Goal: Navigation & Orientation: Locate item on page

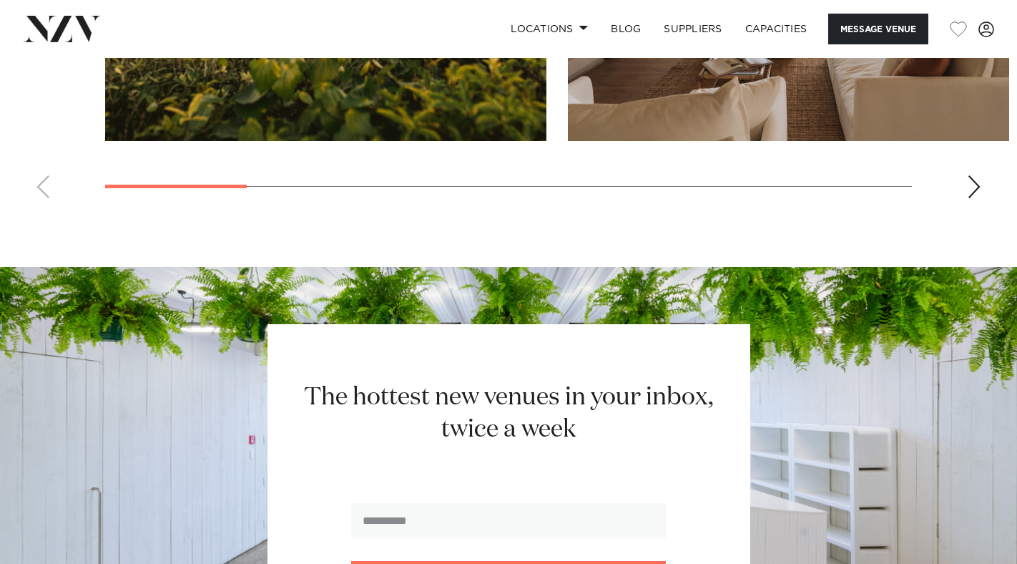
scroll to position [1220, 0]
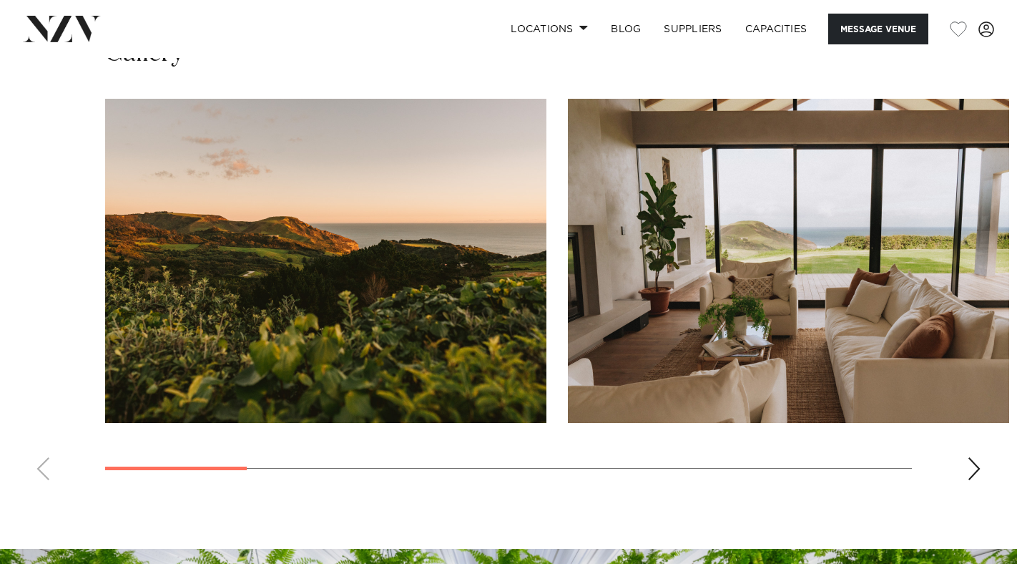
click at [974, 469] on div "Next slide" at bounding box center [974, 468] width 14 height 23
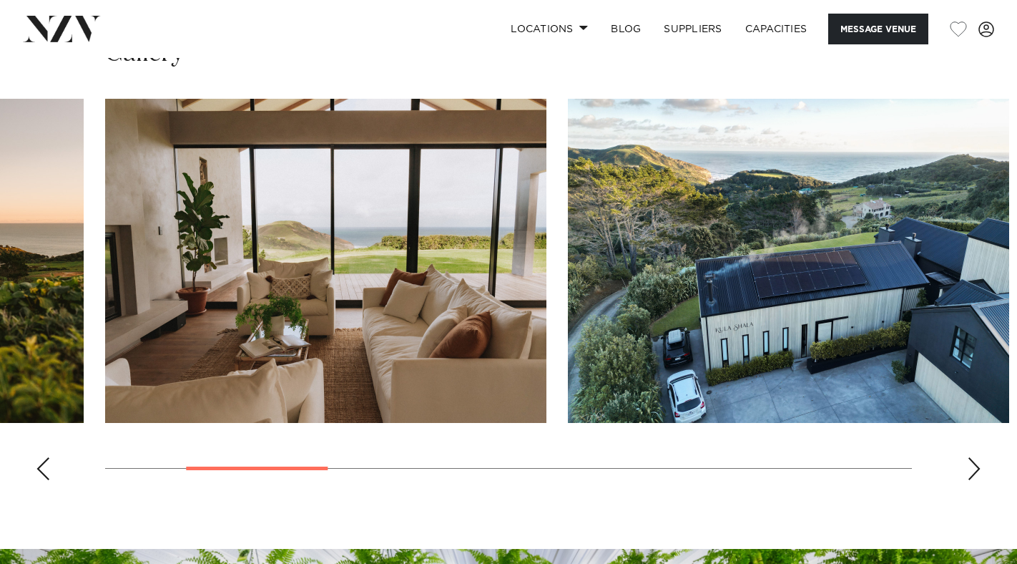
click at [970, 470] on div "Next slide" at bounding box center [974, 468] width 14 height 23
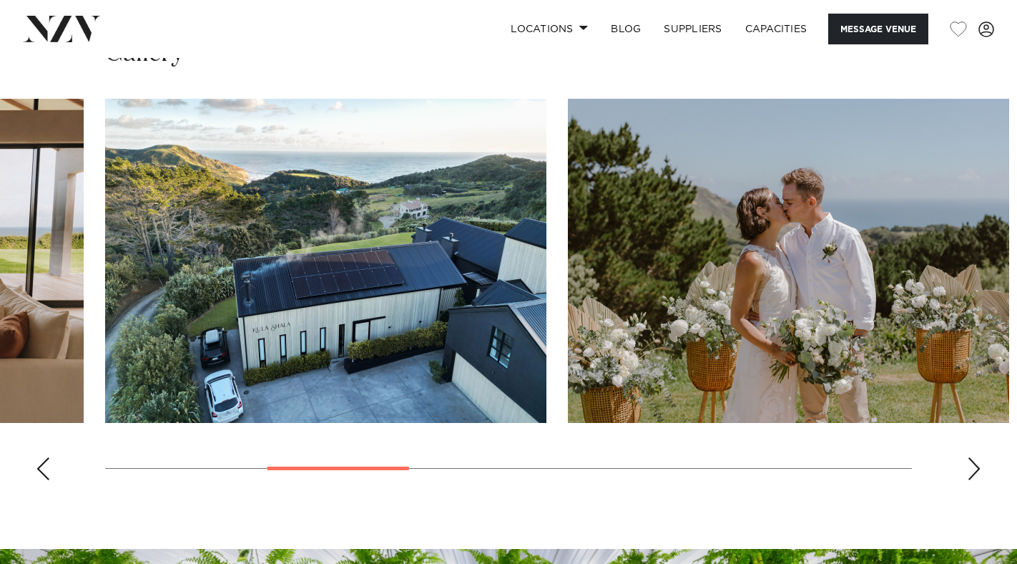
click at [970, 470] on div "Next slide" at bounding box center [974, 468] width 14 height 23
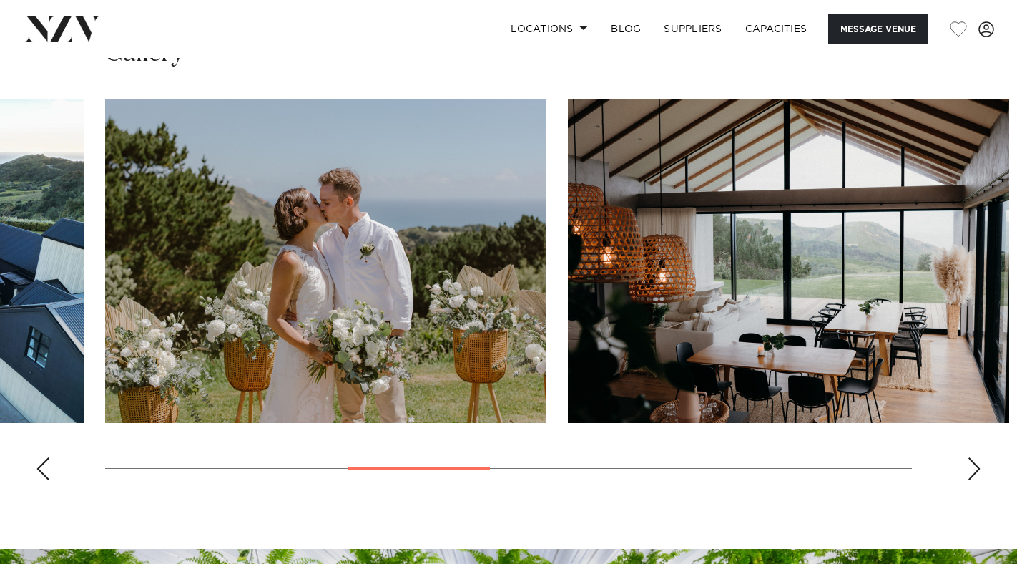
click at [970, 470] on div "Next slide" at bounding box center [974, 468] width 14 height 23
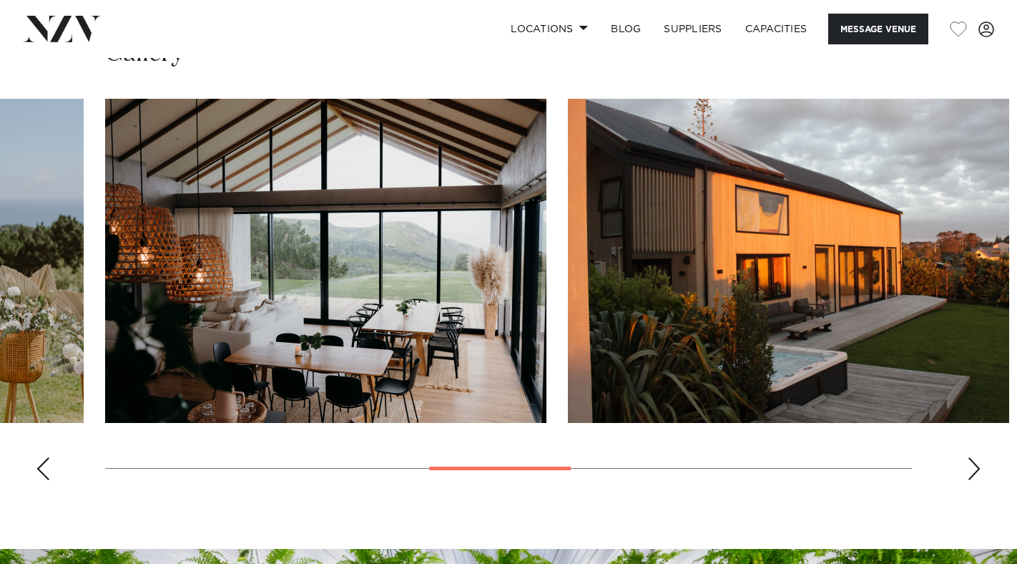
click at [970, 470] on div "Next slide" at bounding box center [974, 468] width 14 height 23
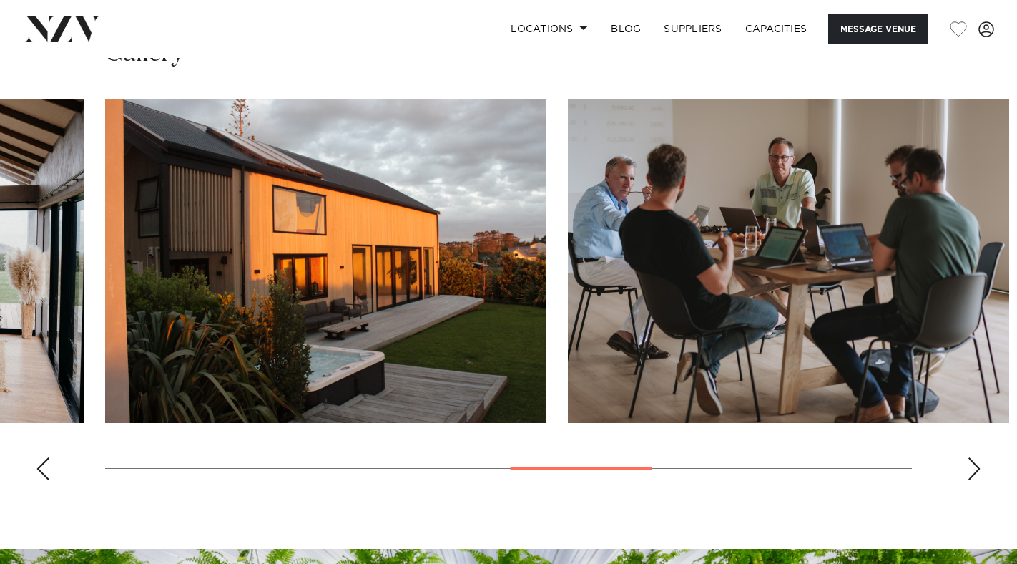
click at [975, 469] on div "Next slide" at bounding box center [974, 468] width 14 height 23
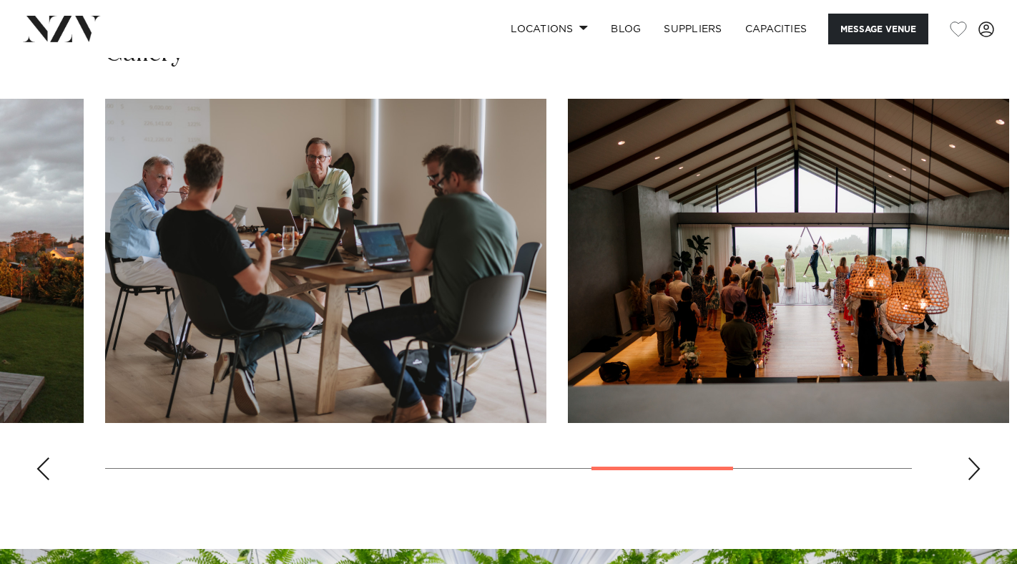
click at [975, 469] on div "Next slide" at bounding box center [974, 468] width 14 height 23
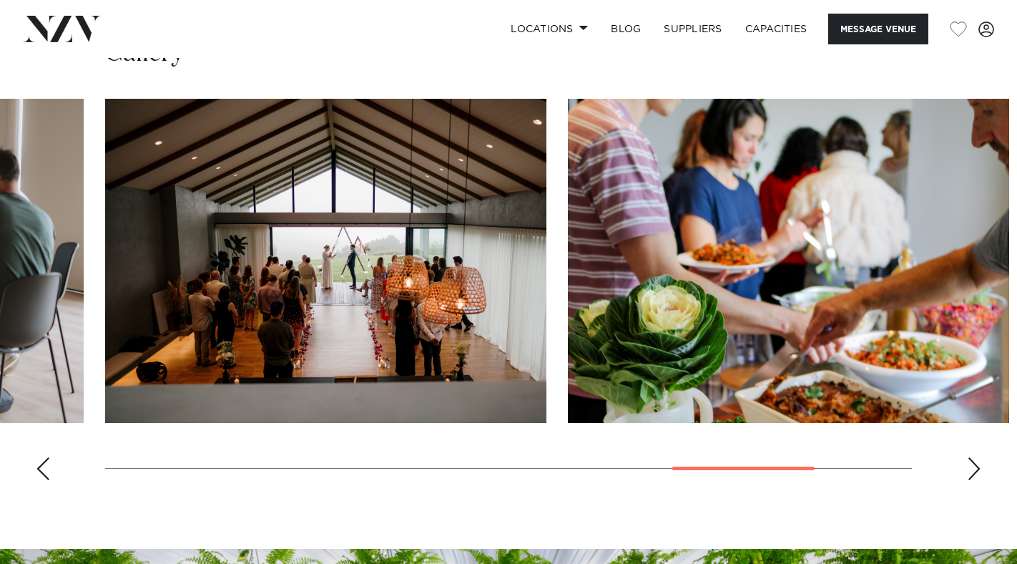
click at [975, 469] on div "Next slide" at bounding box center [974, 468] width 14 height 23
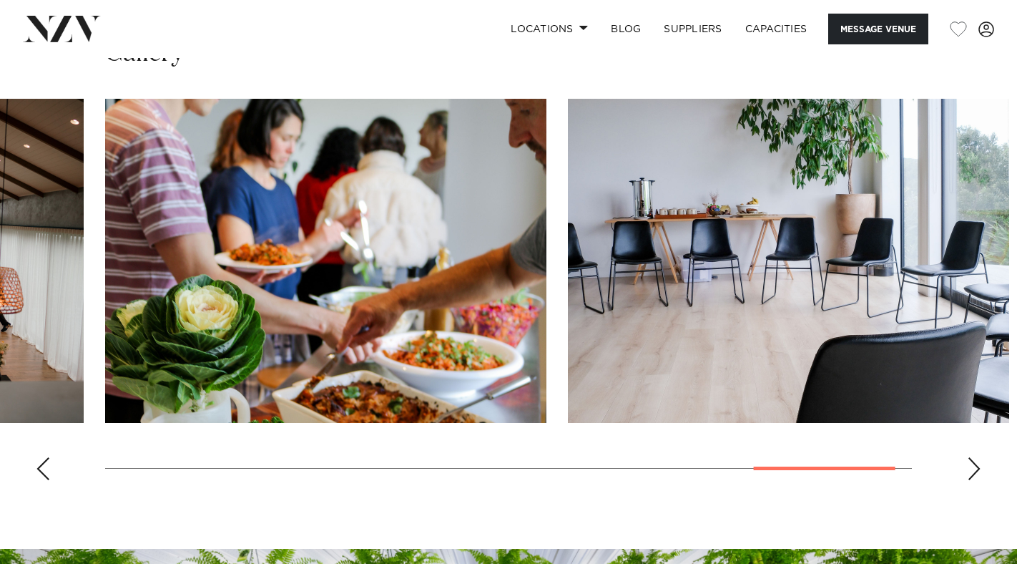
click at [975, 469] on div "Next slide" at bounding box center [974, 468] width 14 height 23
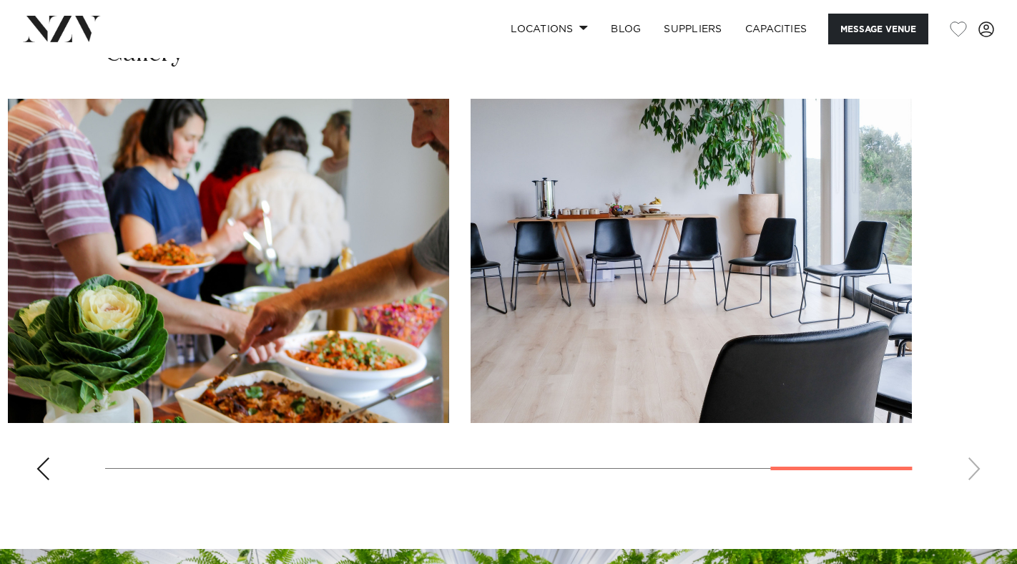
click at [49, 467] on div "Previous slide" at bounding box center [43, 468] width 14 height 23
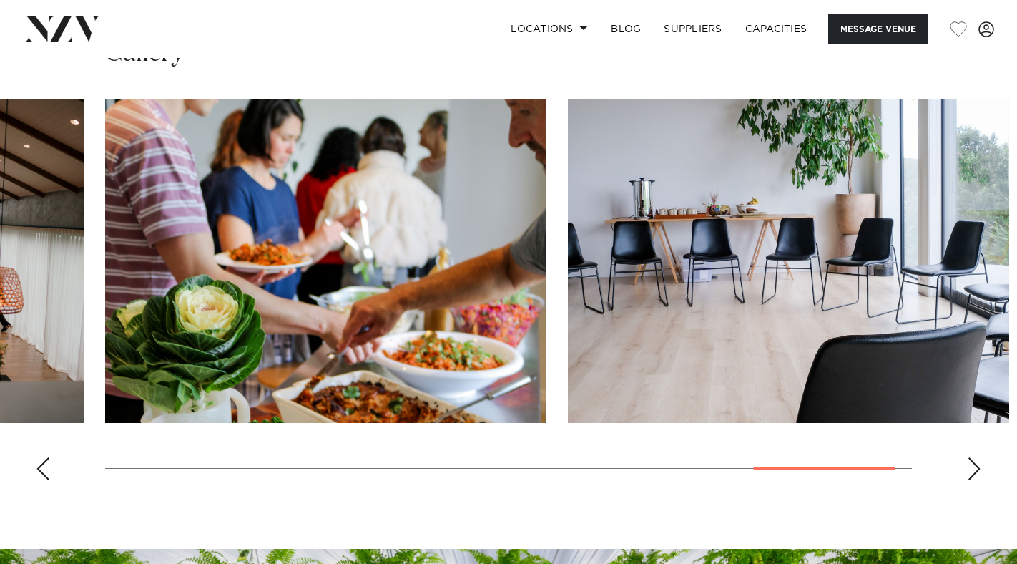
click at [48, 468] on div "Previous slide" at bounding box center [43, 468] width 14 height 23
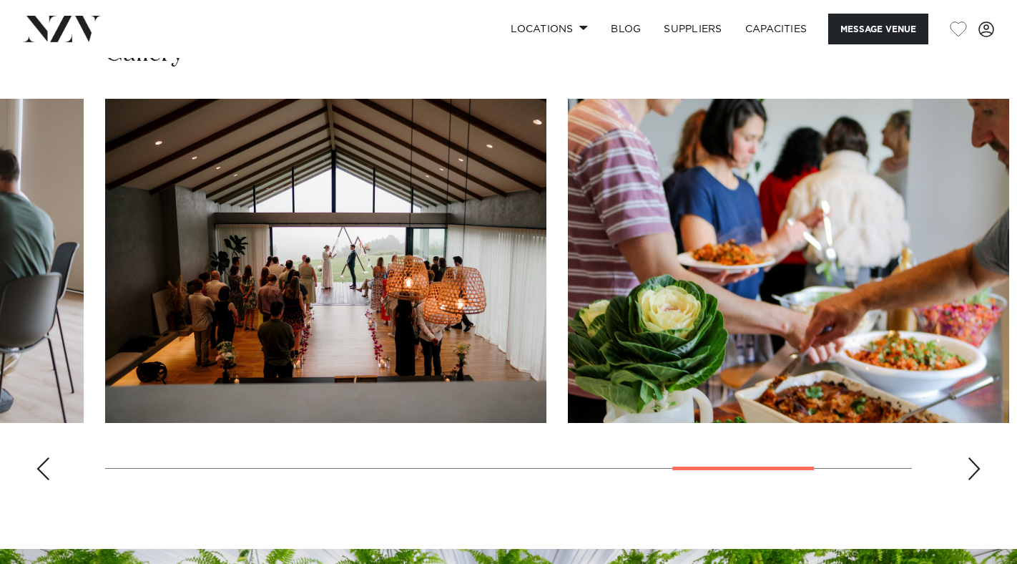
click at [48, 468] on div "Previous slide" at bounding box center [43, 468] width 14 height 23
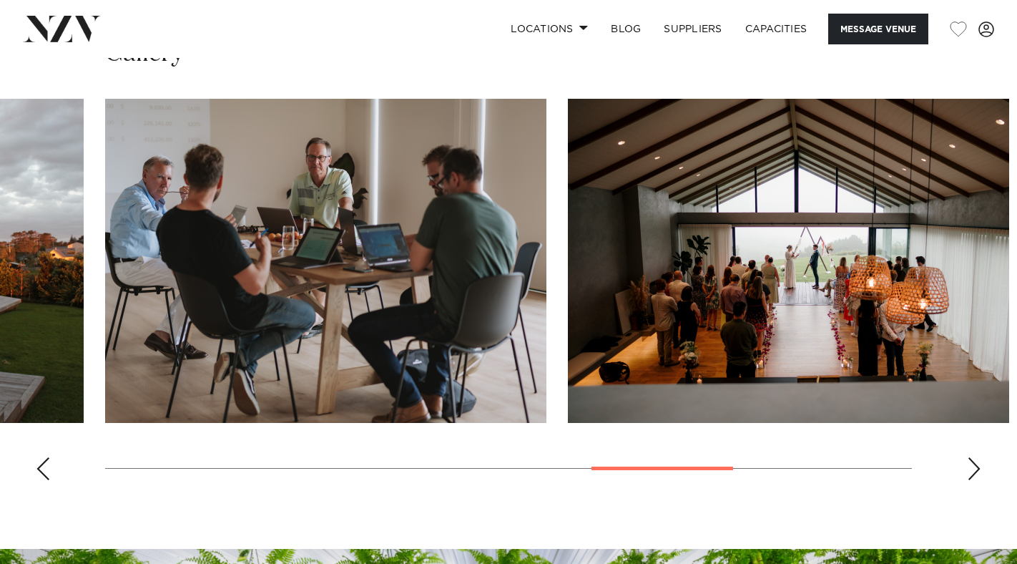
click at [48, 468] on div "Previous slide" at bounding box center [43, 468] width 14 height 23
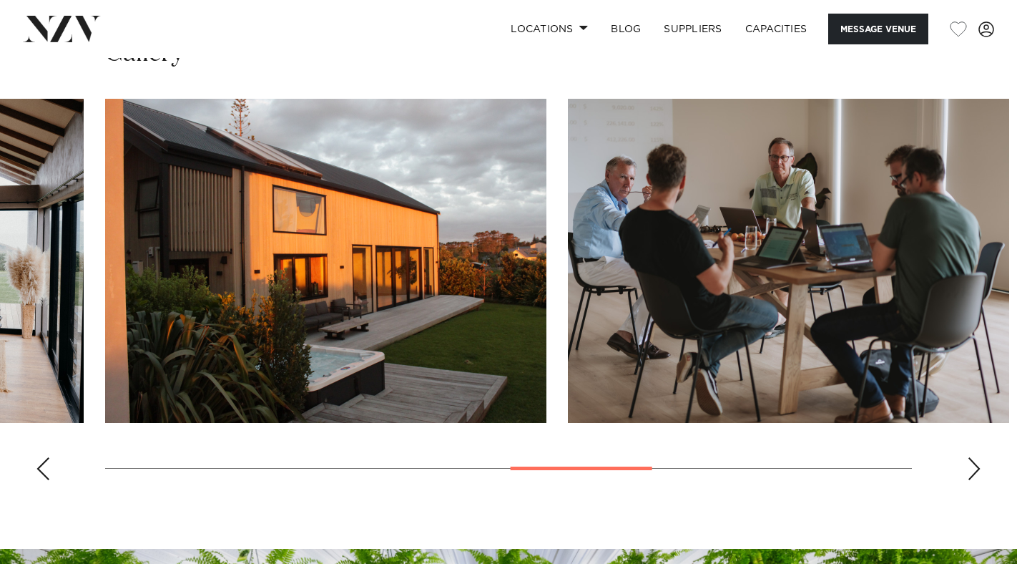
click at [358, 241] on img "6 / 10" at bounding box center [325, 261] width 441 height 324
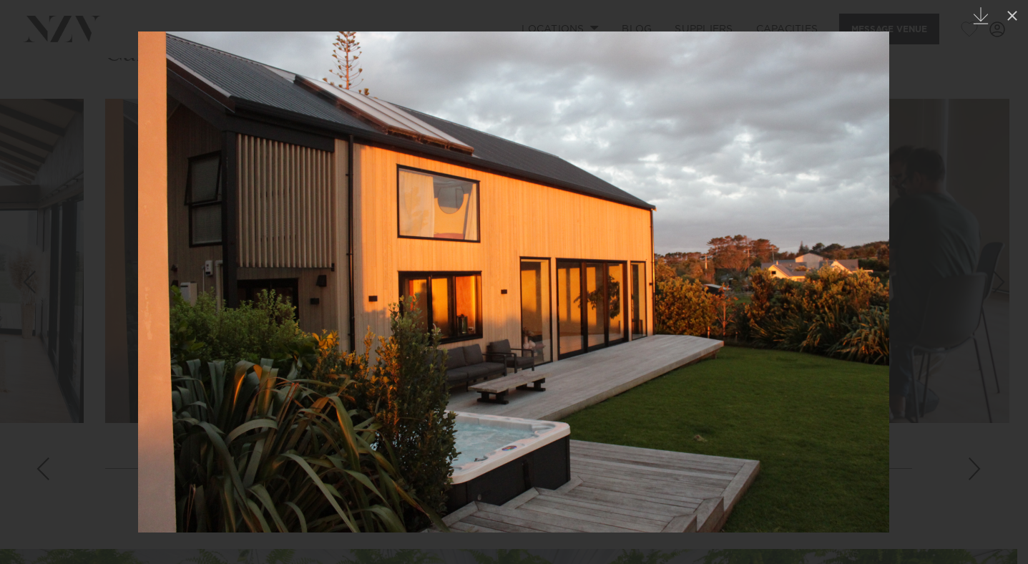
click at [45, 67] on div at bounding box center [514, 282] width 1028 height 564
